Goal: Check status: Check status

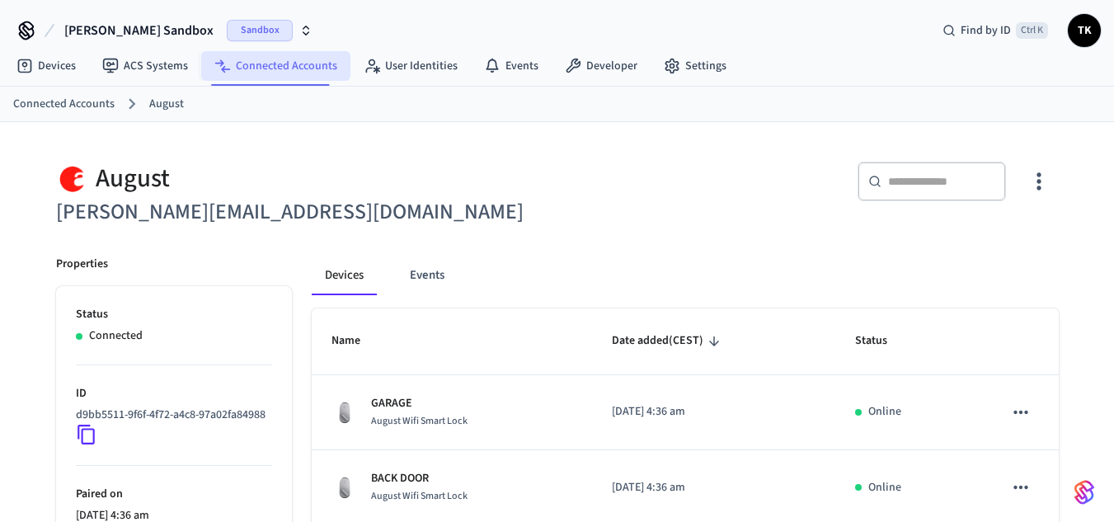
click at [330, 61] on link "Connected Accounts" at bounding box center [275, 66] width 149 height 30
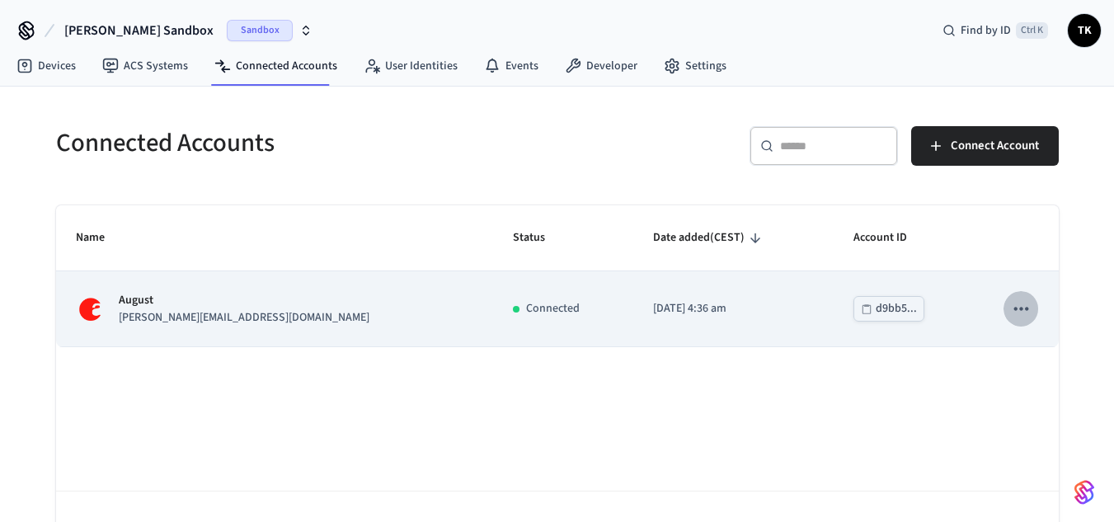
click at [1024, 310] on icon "sticky table" at bounding box center [1020, 308] width 21 height 21
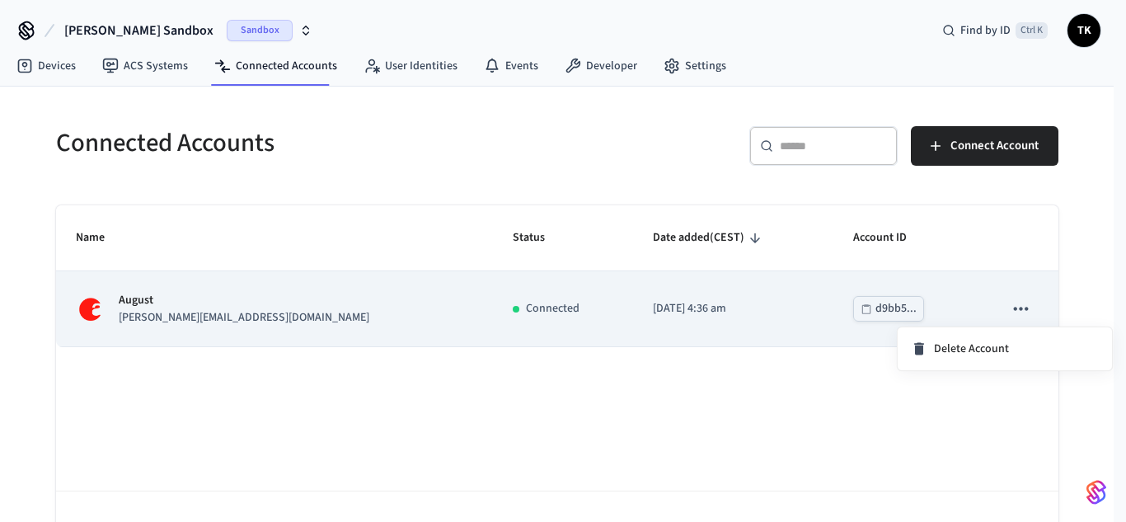
click at [1024, 310] on div at bounding box center [563, 261] width 1126 height 522
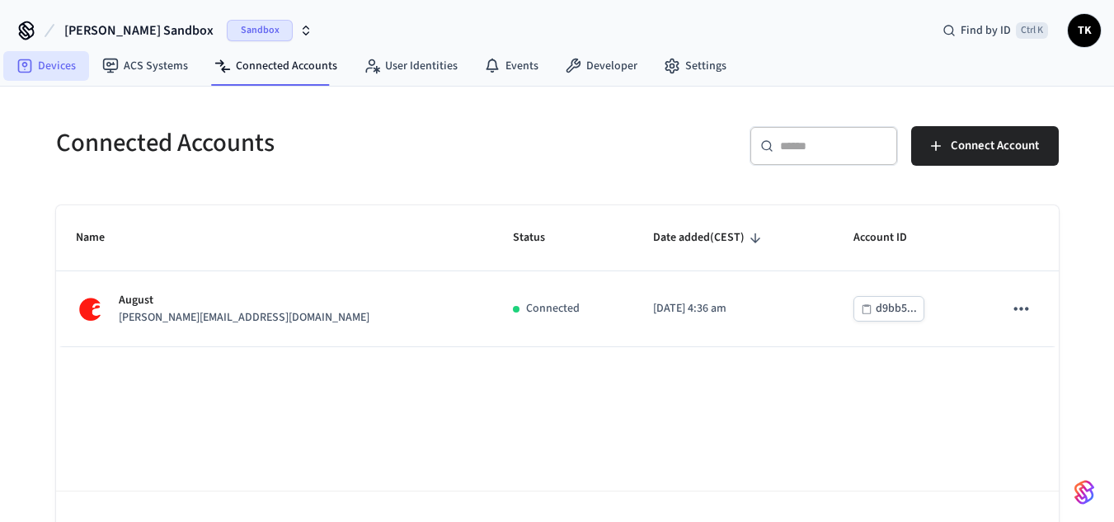
click at [59, 69] on link "Devices" at bounding box center [46, 66] width 86 height 30
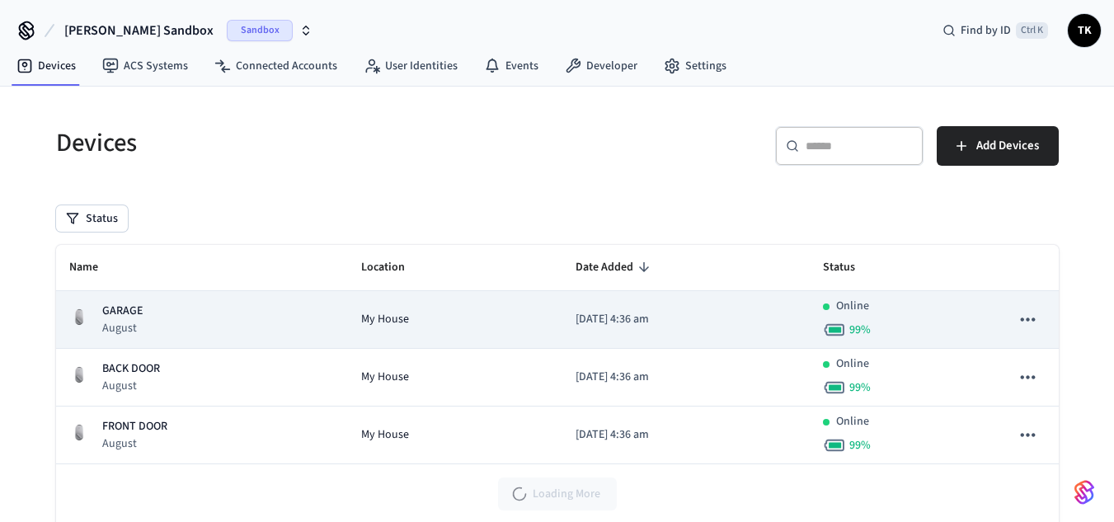
click at [576, 314] on p "[DATE] 4:36 am" at bounding box center [686, 319] width 221 height 17
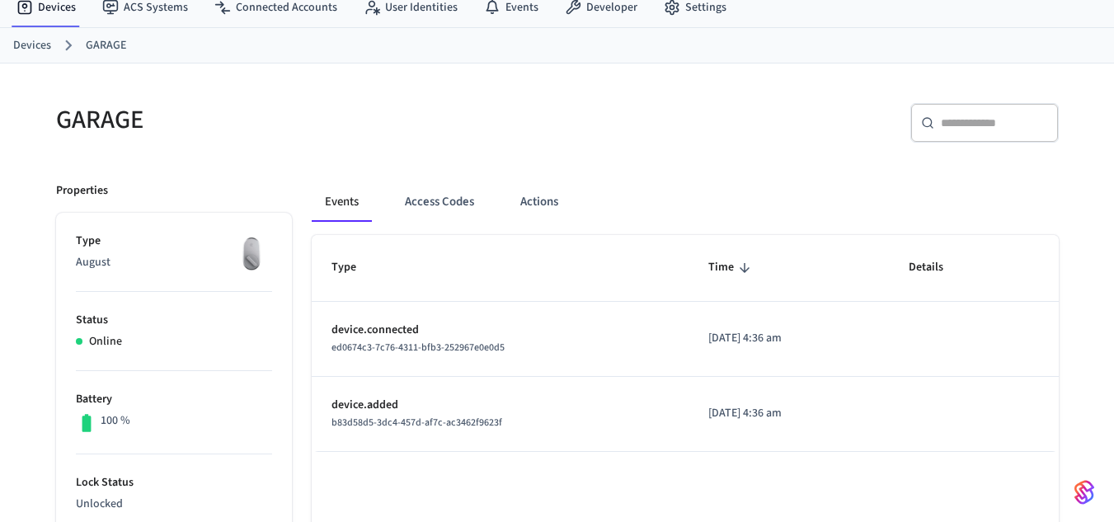
scroll to position [60, 0]
click at [437, 218] on button "Access Codes" at bounding box center [440, 201] width 96 height 40
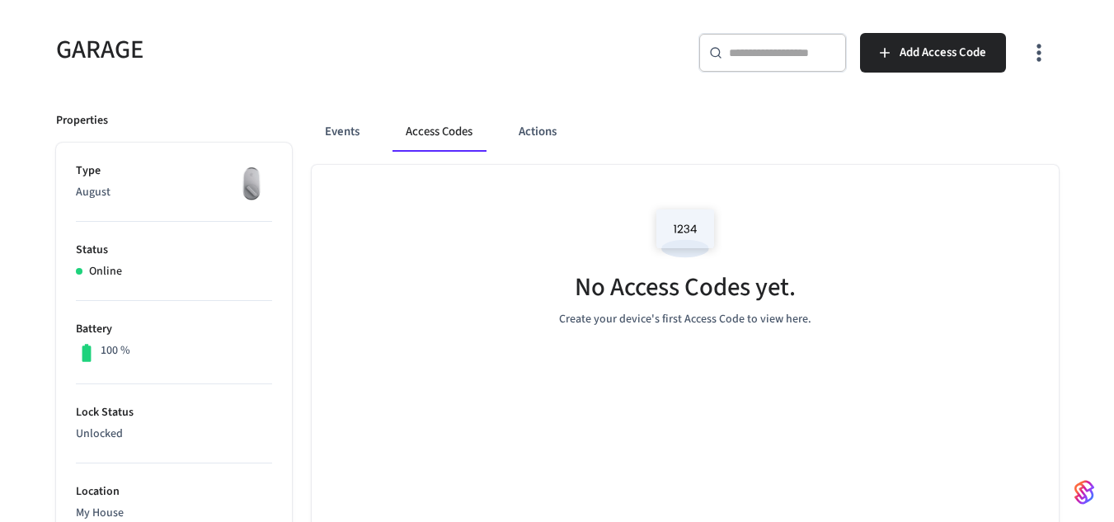
scroll to position [99, 0]
